Goal: Navigation & Orientation: Go to known website

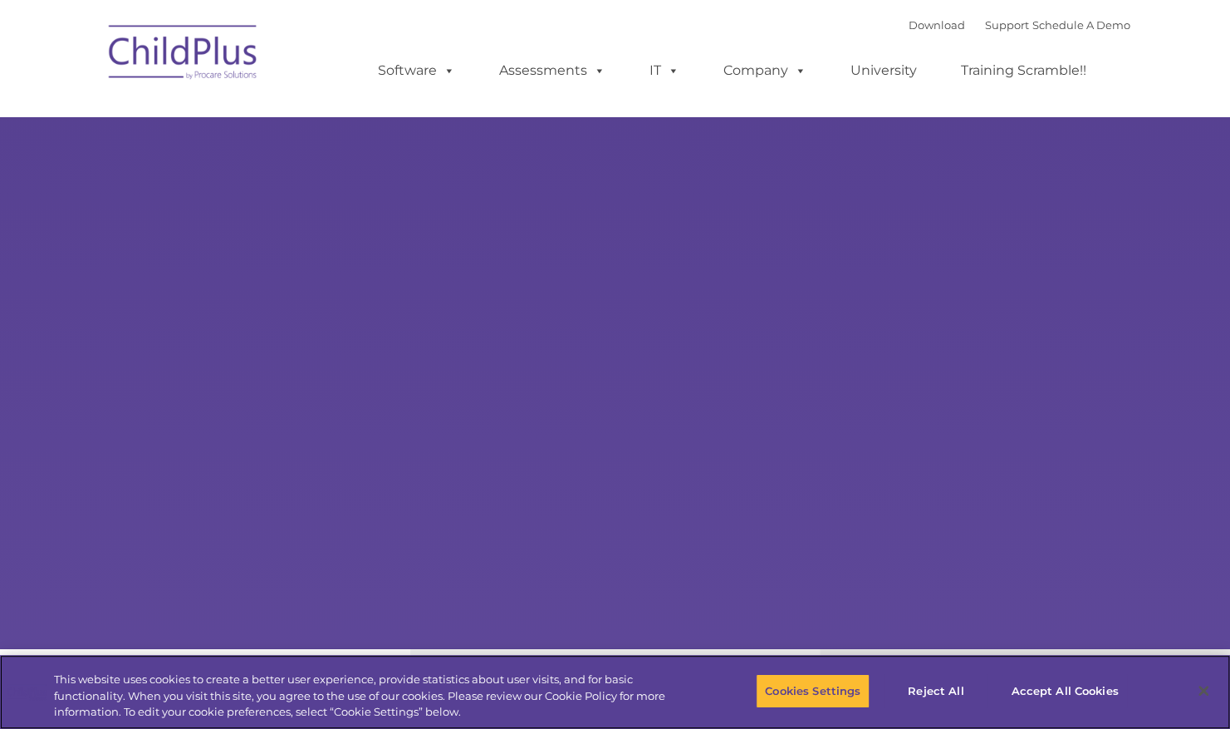
select select "MEDIUM"
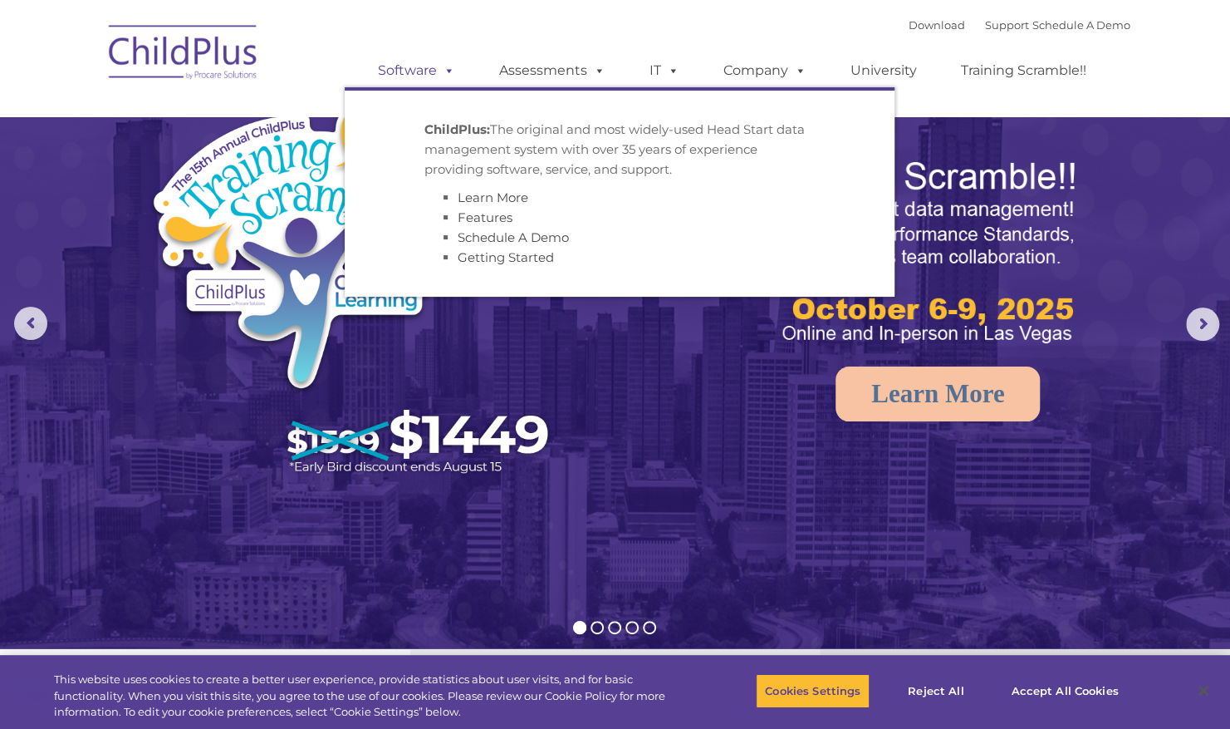
click at [449, 72] on span at bounding box center [446, 70] width 18 height 16
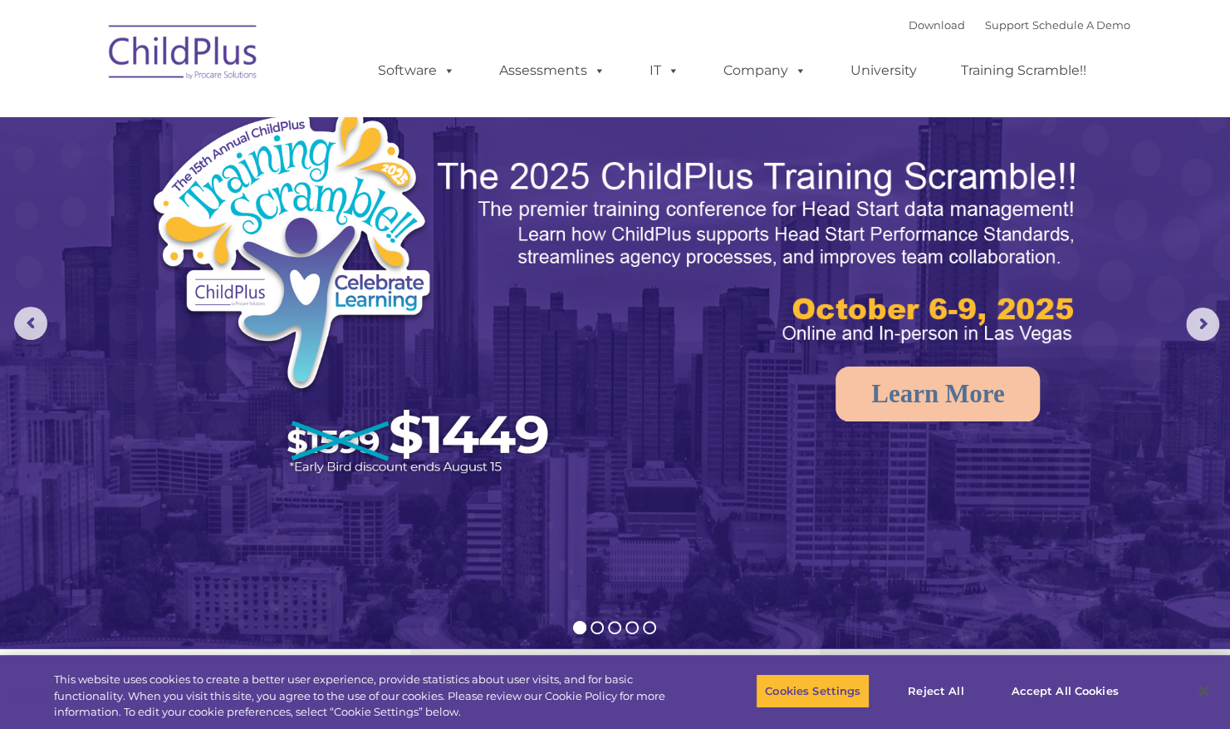
click at [246, 57] on img at bounding box center [184, 54] width 166 height 83
select select "MEDIUM"
